Goal: Information Seeking & Learning: Learn about a topic

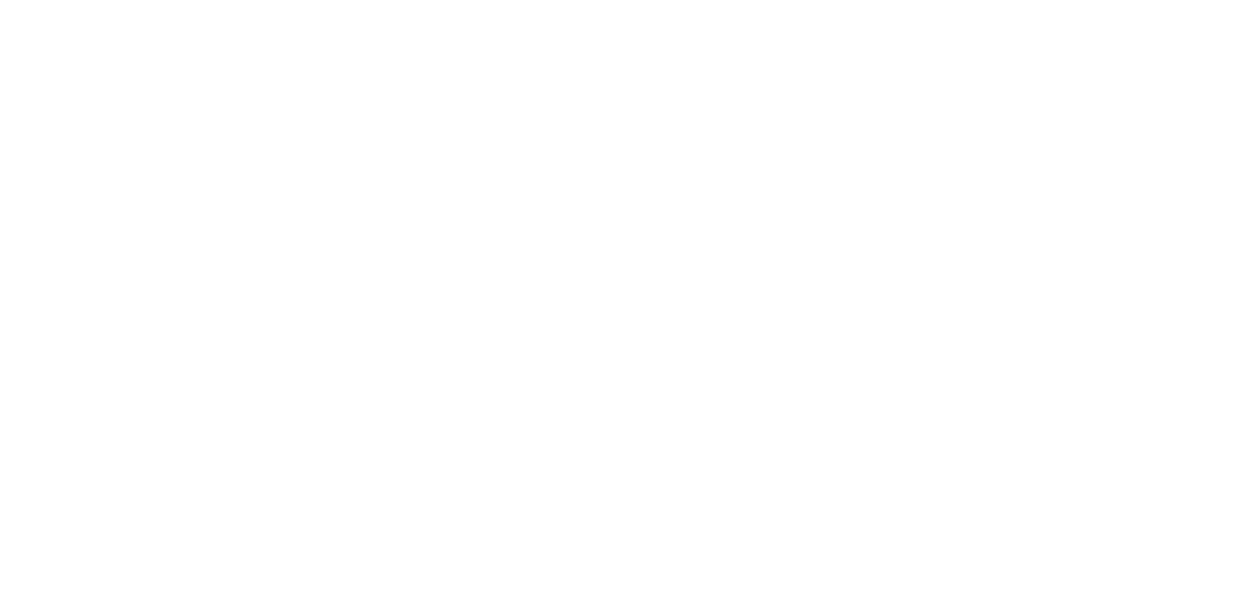
select select
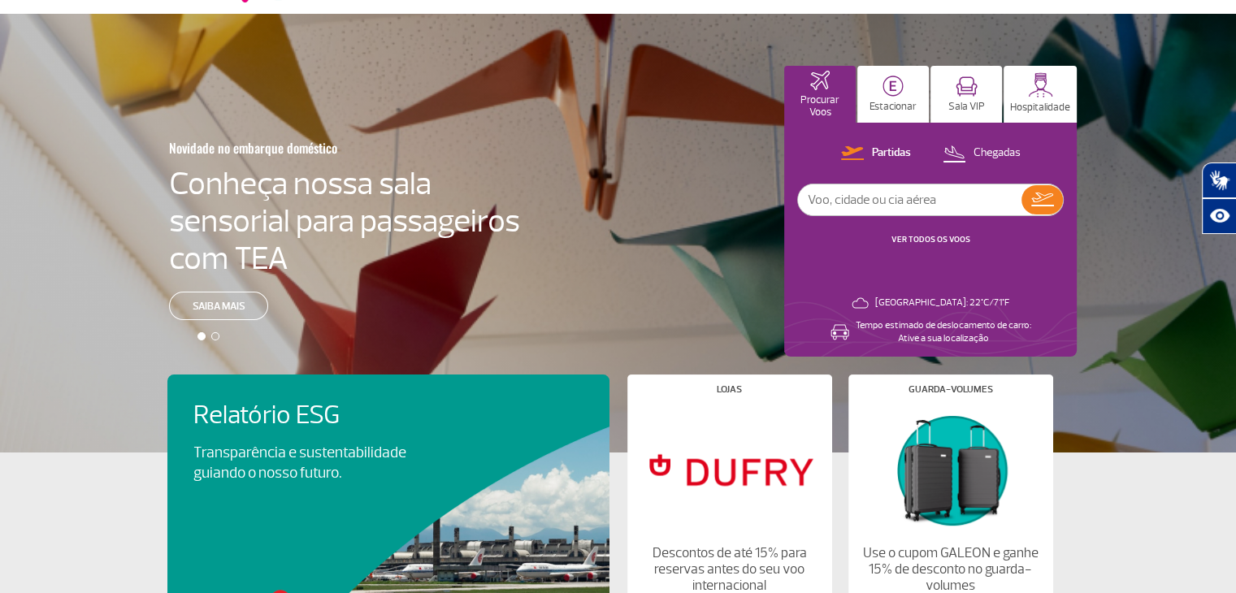
scroll to position [65, 0]
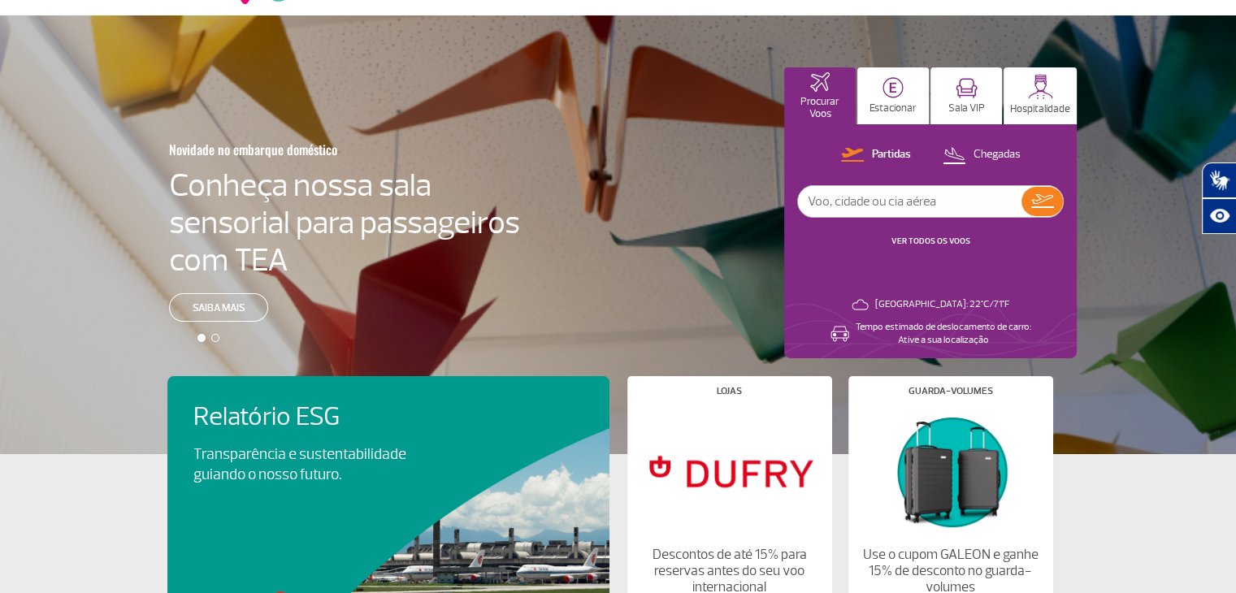
click at [827, 204] on input "text" at bounding box center [909, 201] width 223 height 31
type input "[GEOGRAPHIC_DATA]"
